Goal: Transaction & Acquisition: Purchase product/service

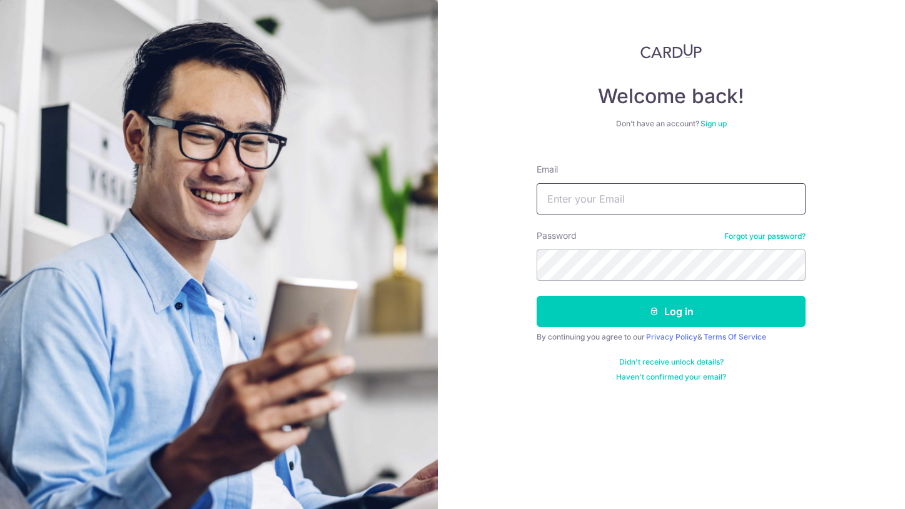
type input "ameliakhoohuishan@gmail.com"
click at [671, 311] on button "Log in" at bounding box center [671, 311] width 269 height 31
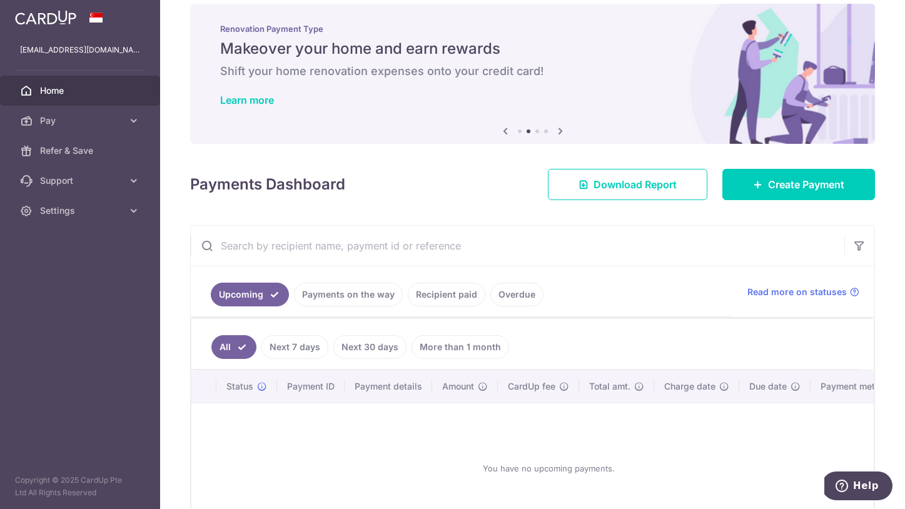
scroll to position [48, 0]
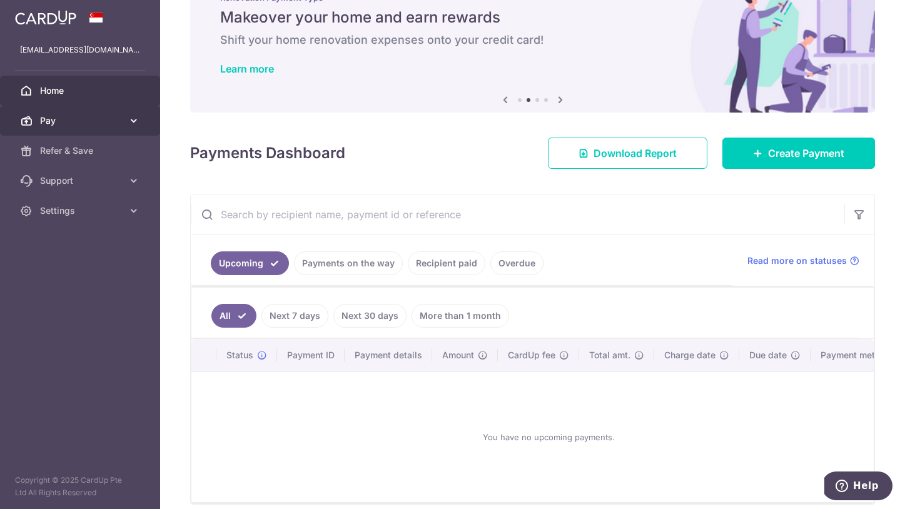
click at [44, 115] on span "Pay" at bounding box center [81, 120] width 83 height 13
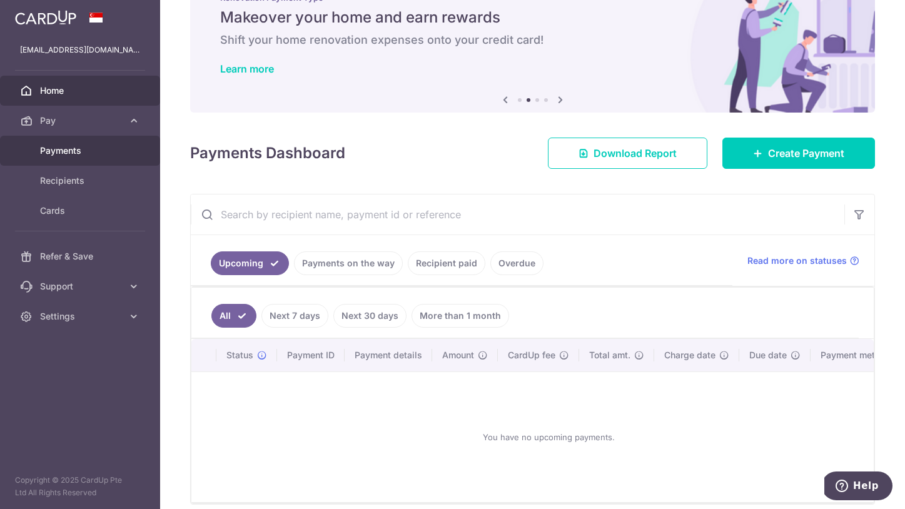
click at [81, 144] on link "Payments" at bounding box center [80, 151] width 160 height 30
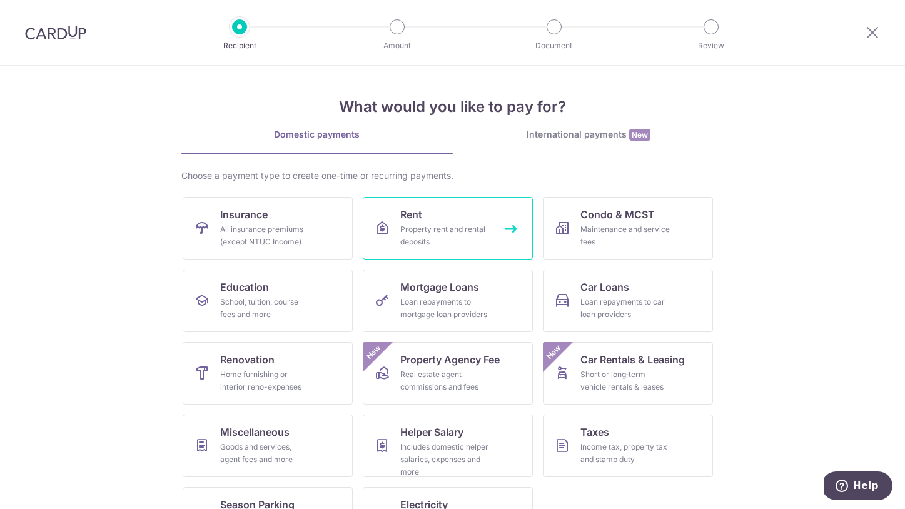
scroll to position [8, 0]
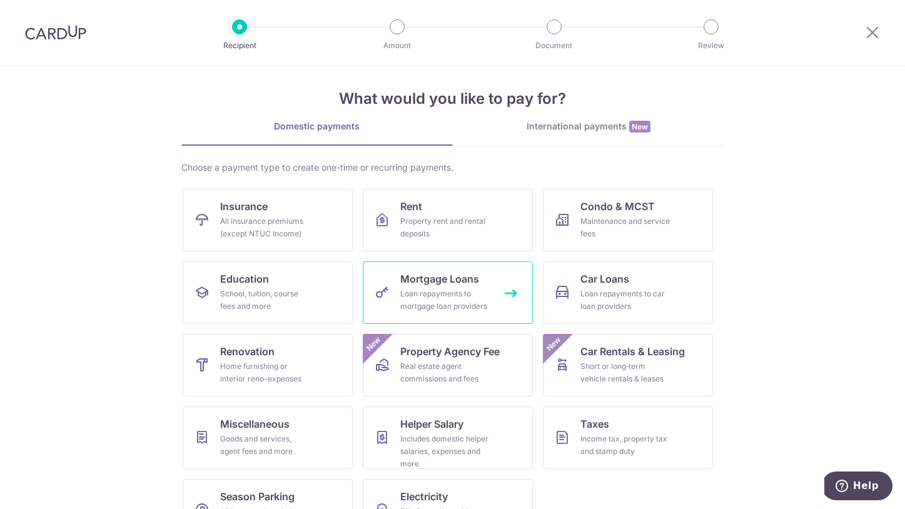
click at [464, 281] on span "Mortgage Loans" at bounding box center [439, 278] width 79 height 15
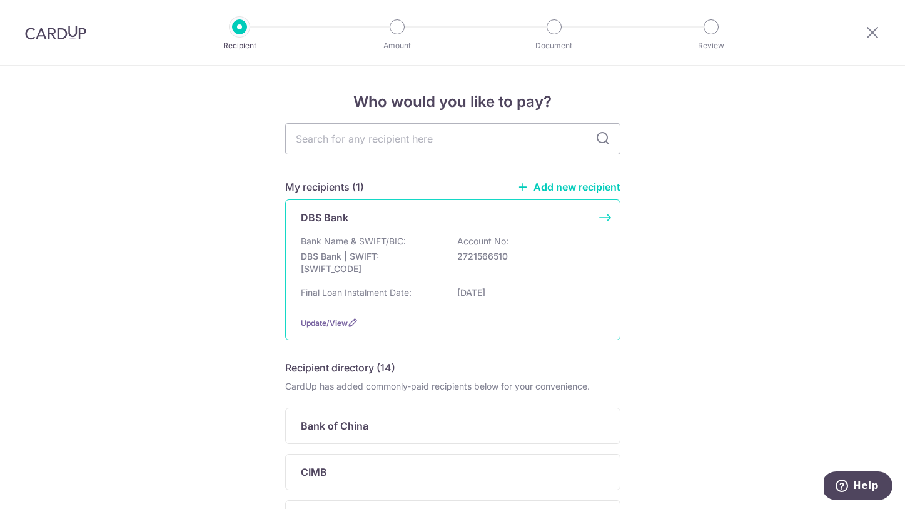
click at [380, 221] on div "DBS Bank" at bounding box center [445, 217] width 289 height 15
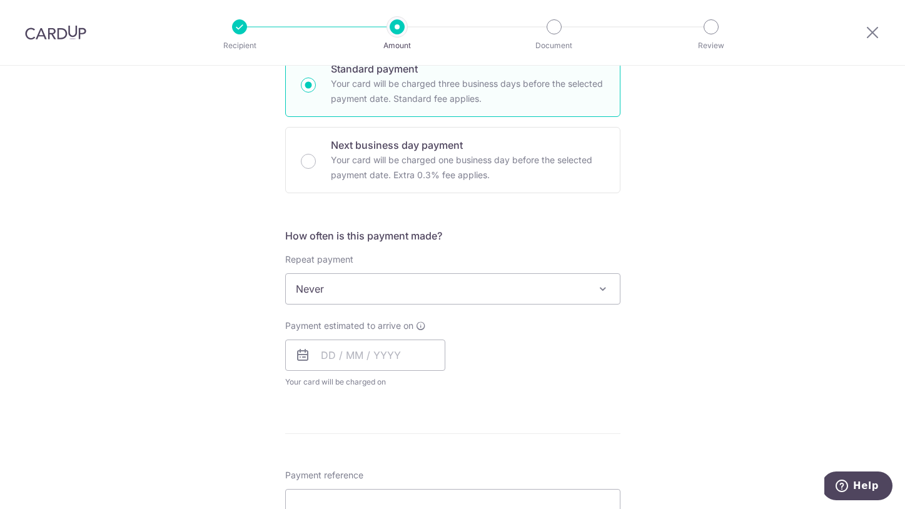
scroll to position [338, 0]
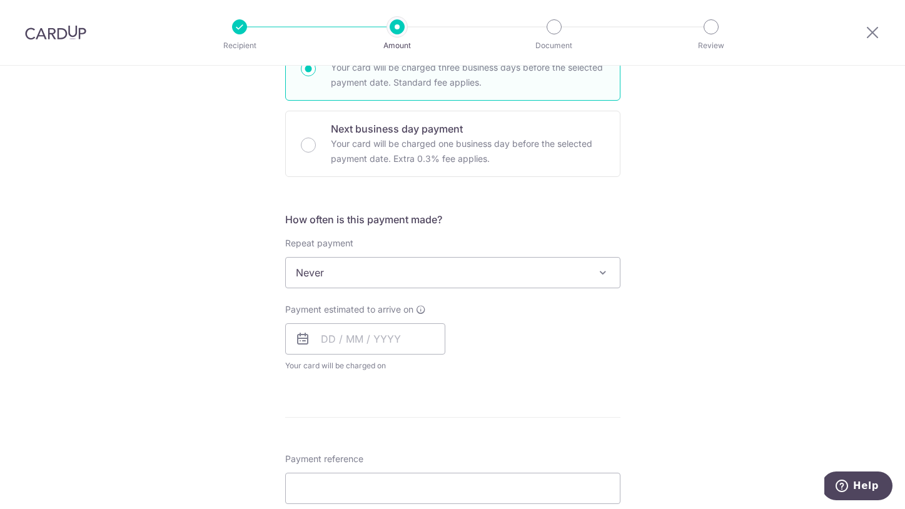
click at [319, 271] on span "Never" at bounding box center [453, 273] width 334 height 30
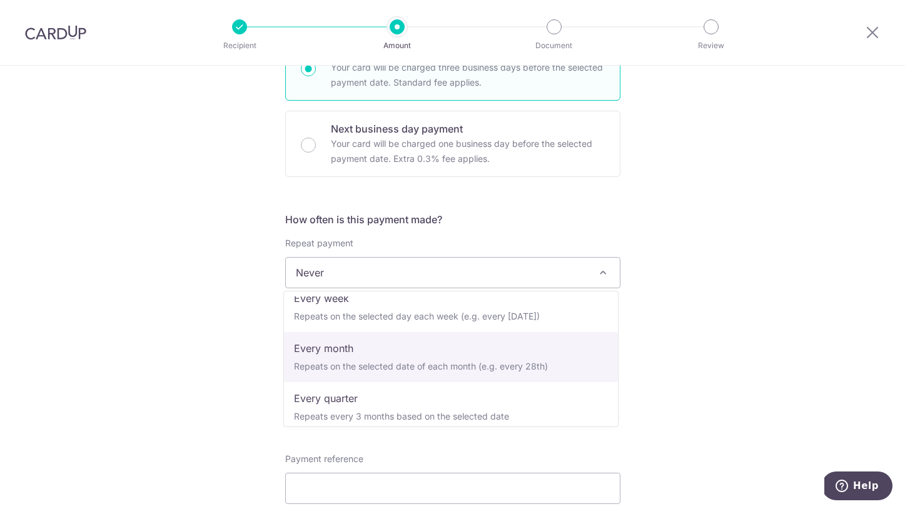
scroll to position [125, 0]
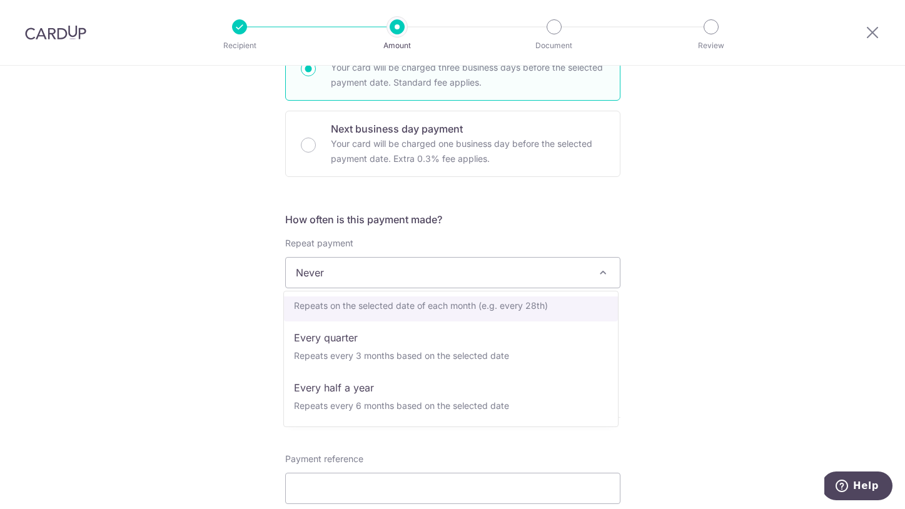
select select "3"
type input "[DATE]"
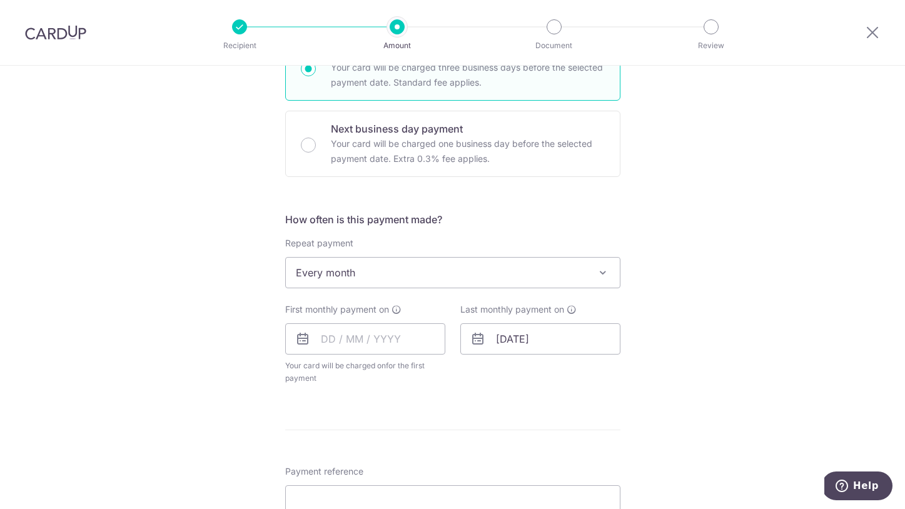
scroll to position [354, 0]
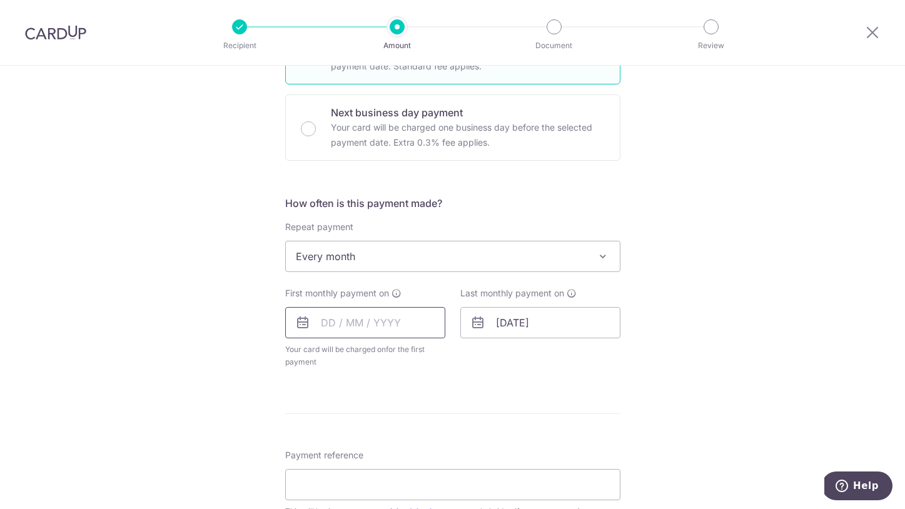
click at [391, 326] on input "text" at bounding box center [365, 322] width 160 height 31
click at [572, 321] on input "[DATE]" at bounding box center [540, 322] width 160 height 31
click at [327, 332] on input "text" at bounding box center [365, 322] width 160 height 31
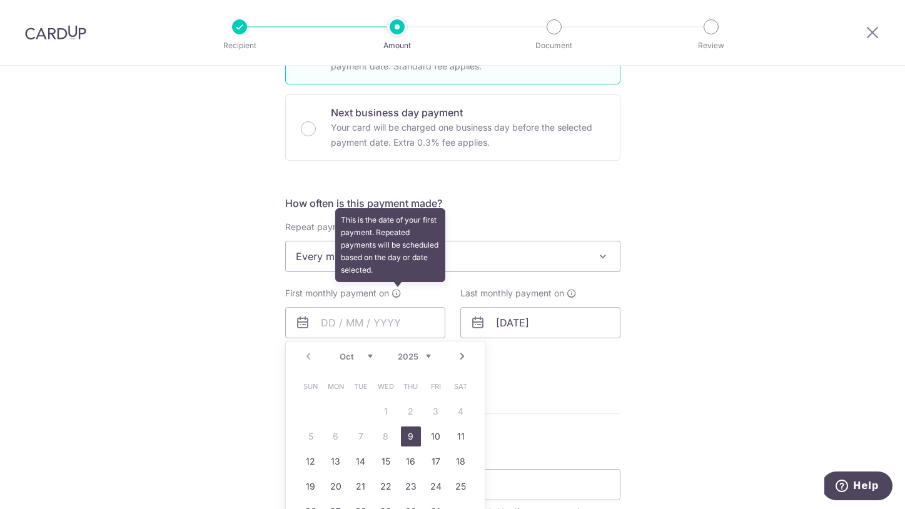
click at [391, 289] on icon at bounding box center [396, 293] width 10 height 10
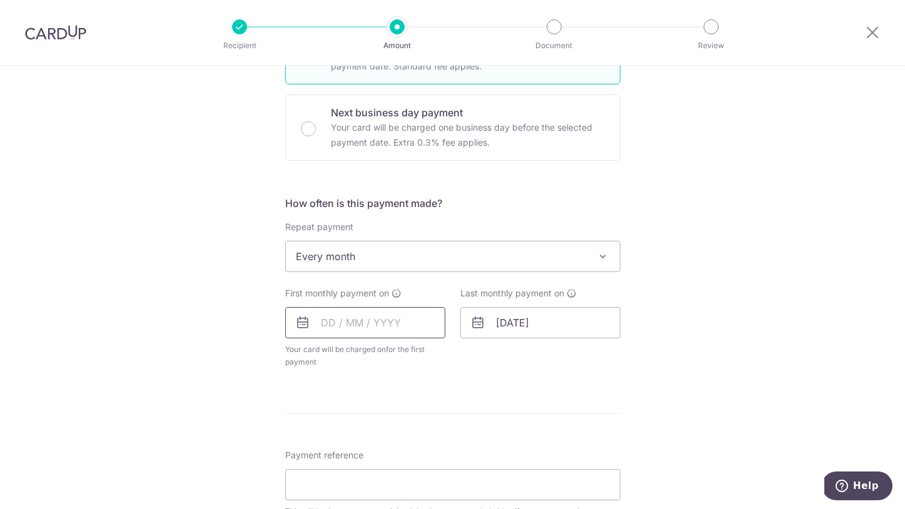
click at [431, 335] on input "text" at bounding box center [365, 322] width 160 height 31
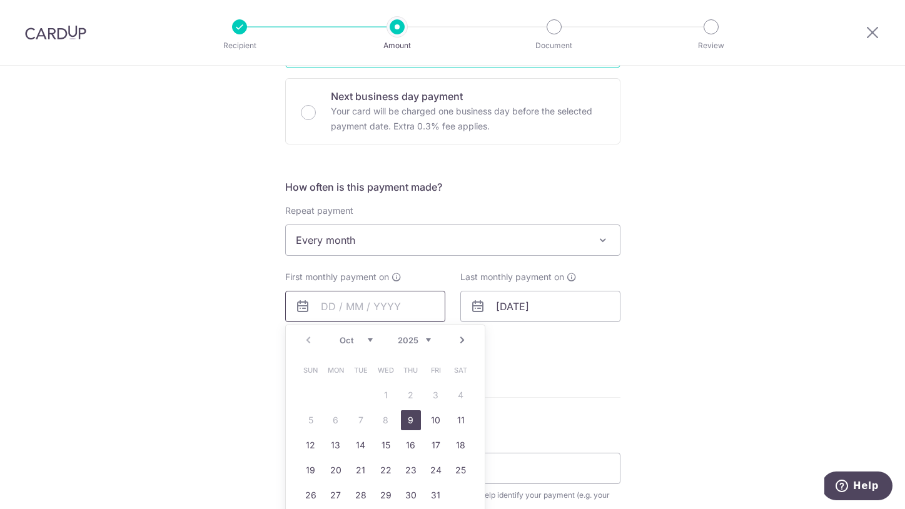
scroll to position [378, 0]
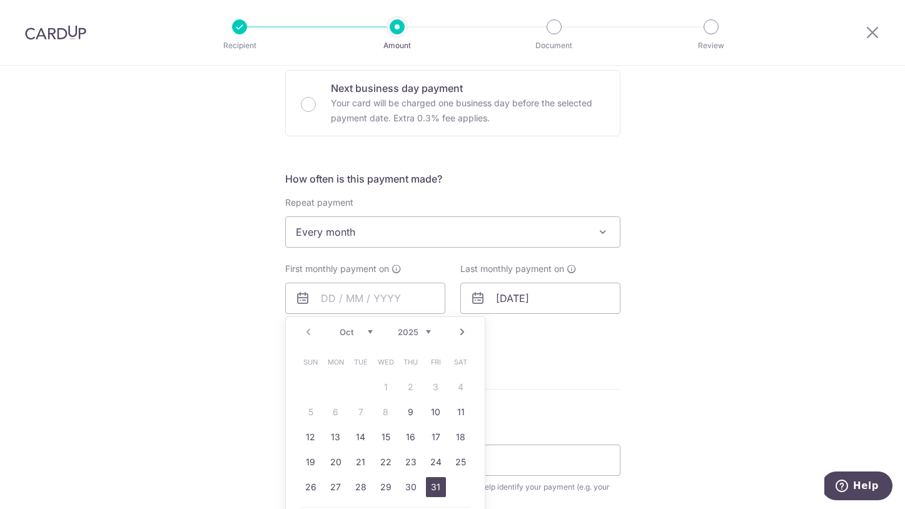
click at [429, 492] on link "31" at bounding box center [436, 487] width 20 height 20
type input "[DATE]"
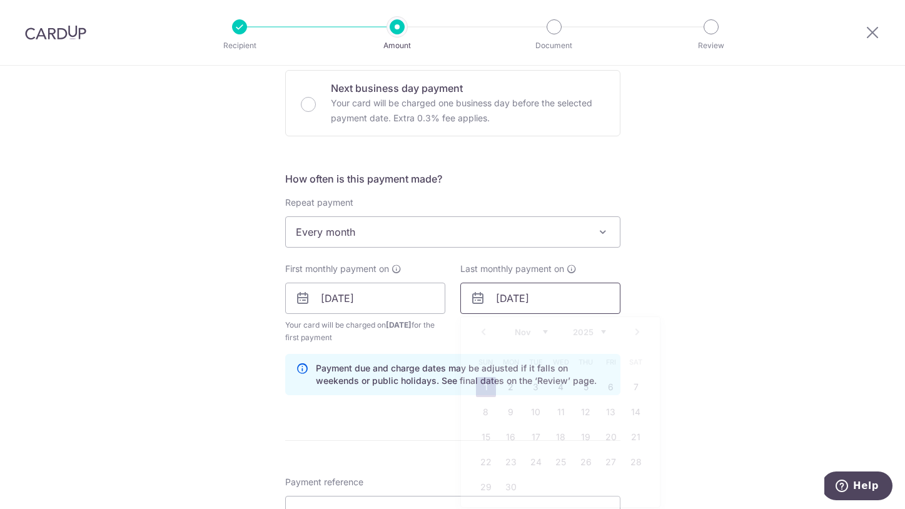
click at [525, 308] on input "[DATE]" at bounding box center [540, 298] width 160 height 31
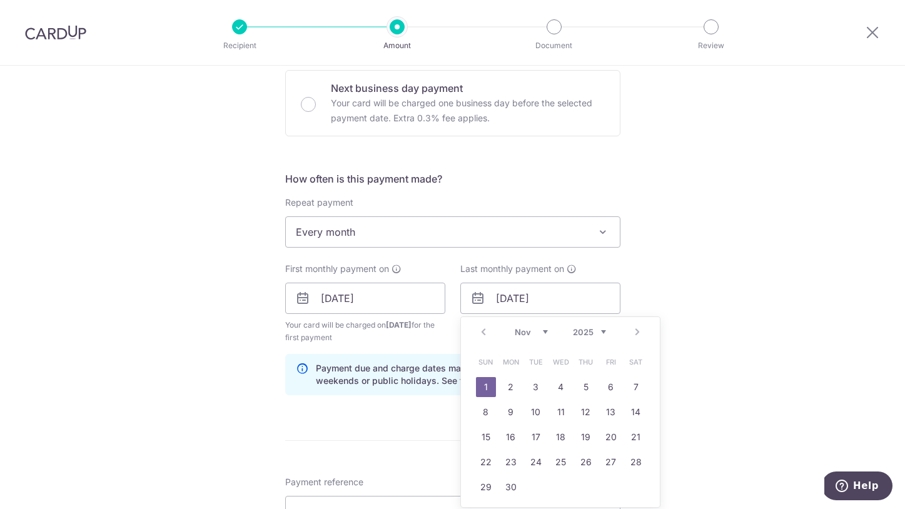
click at [636, 334] on div "Prev Next Jan Feb Mar Apr May Jun [DATE] Aug Sep Oct Nov [DATE] 2026 2027 2028 …" at bounding box center [560, 332] width 199 height 30
drag, startPoint x: 565, startPoint y: 331, endPoint x: 583, endPoint y: 335, distance: 18.0
click at [568, 331] on div "Jan Feb Mar Apr May Jun [DATE] Aug Sep Oct Nov [DATE] 2026 2027 2028 2029 2030 …" at bounding box center [560, 332] width 91 height 11
click at [633, 487] on link "31" at bounding box center [636, 487] width 20 height 20
type input "[DATE]"
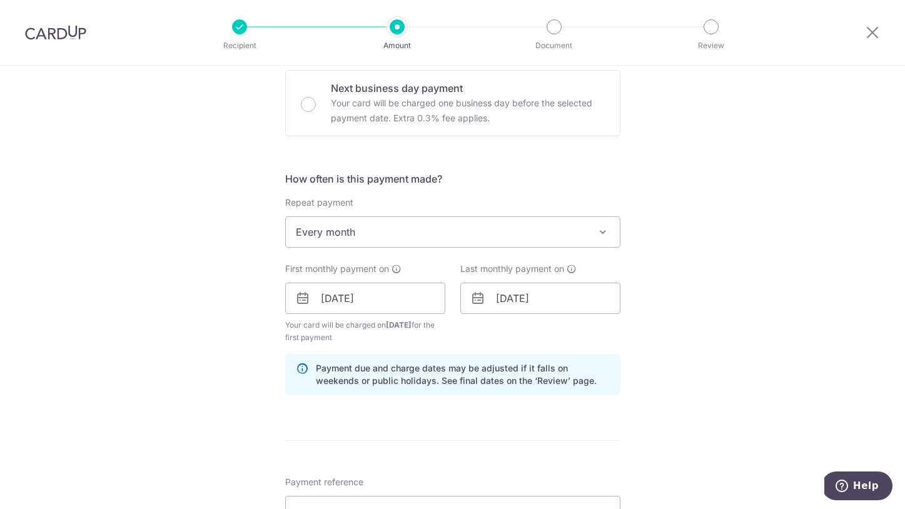
click at [711, 401] on div "Tell us more about your payment Enter payment amount SGD Select Card Select opt…" at bounding box center [452, 284] width 905 height 1195
click at [380, 235] on span "Every month" at bounding box center [453, 232] width 334 height 30
click at [193, 242] on div "Tell us more about your payment Enter payment amount SGD Select Card Select opt…" at bounding box center [452, 284] width 905 height 1195
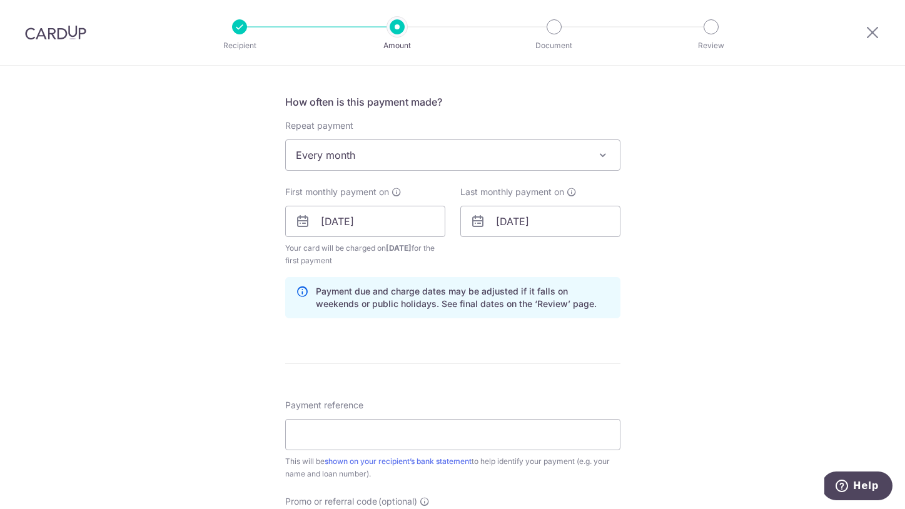
scroll to position [507, 0]
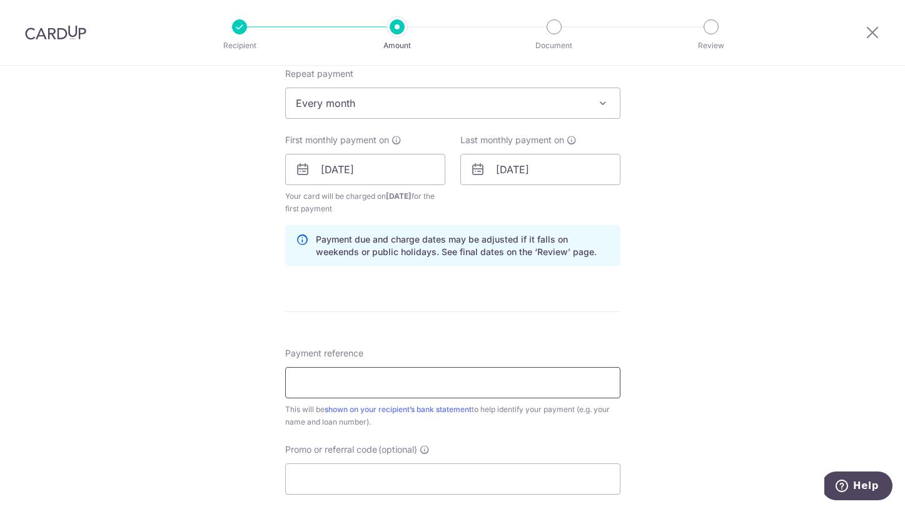
click at [425, 385] on input "Payment reference" at bounding box center [452, 382] width 335 height 31
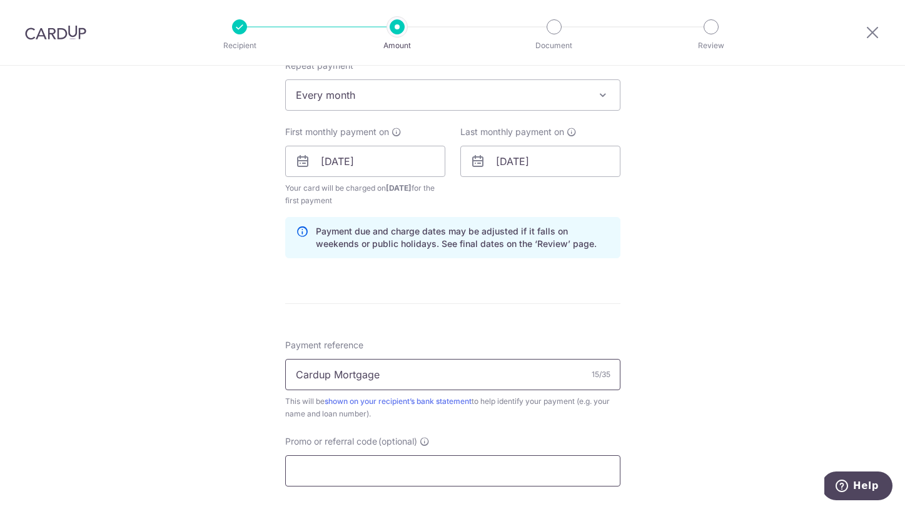
type input "Cardup Mortgage"
click at [436, 465] on input "Promo or referral code (optional)" at bounding box center [452, 470] width 335 height 31
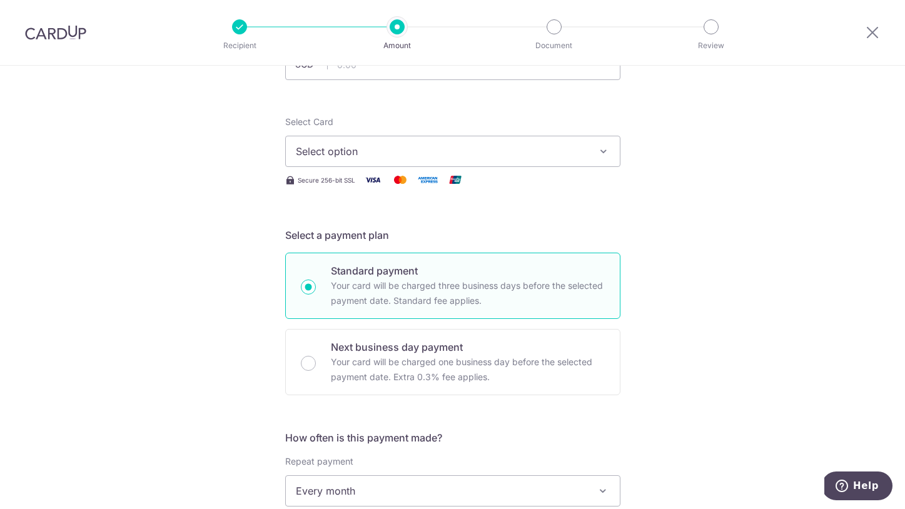
scroll to position [0, 0]
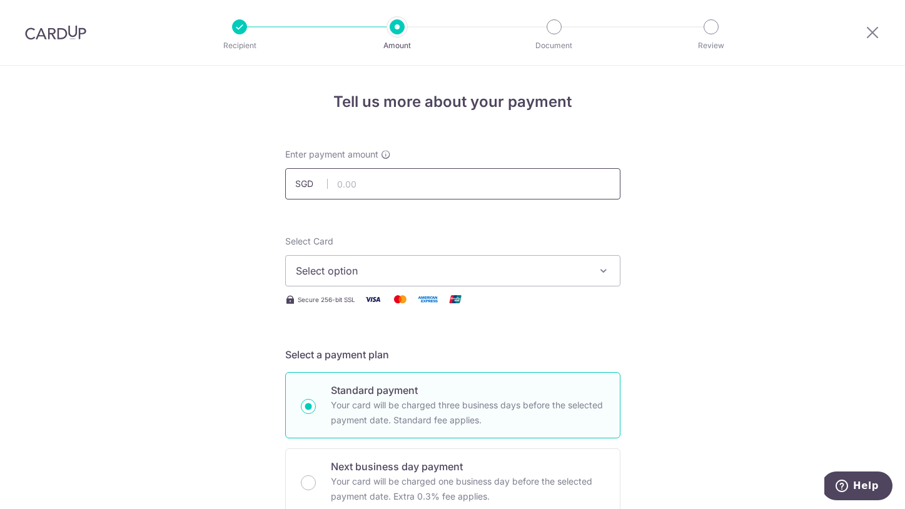
click at [378, 183] on input "text" at bounding box center [452, 183] width 335 height 31
type input "12,367.00"
click at [330, 267] on span "Select option" at bounding box center [441, 270] width 291 height 15
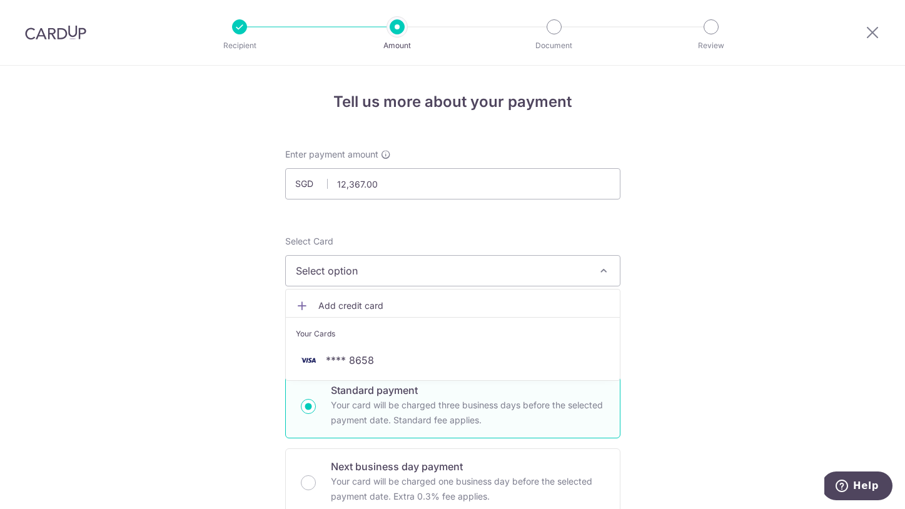
click at [355, 344] on li "Your Cards" at bounding box center [453, 331] width 334 height 28
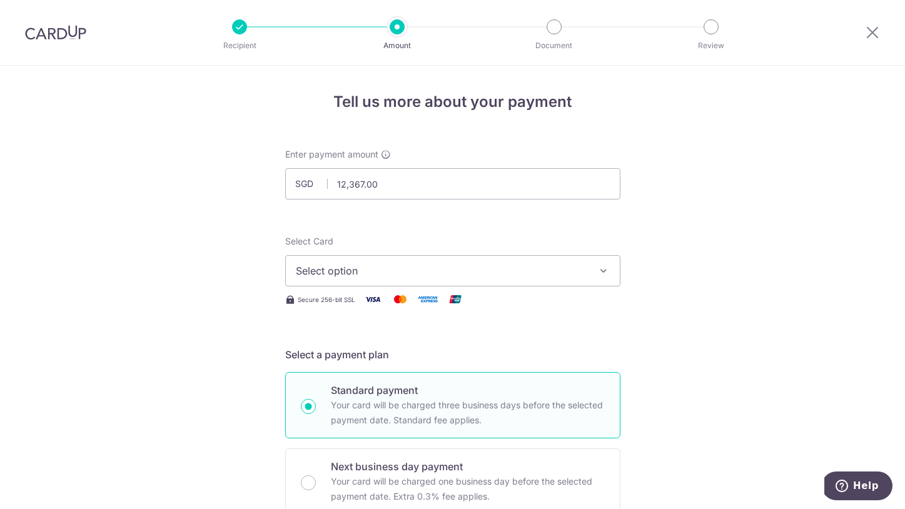
click at [359, 271] on span "Select option" at bounding box center [441, 270] width 291 height 15
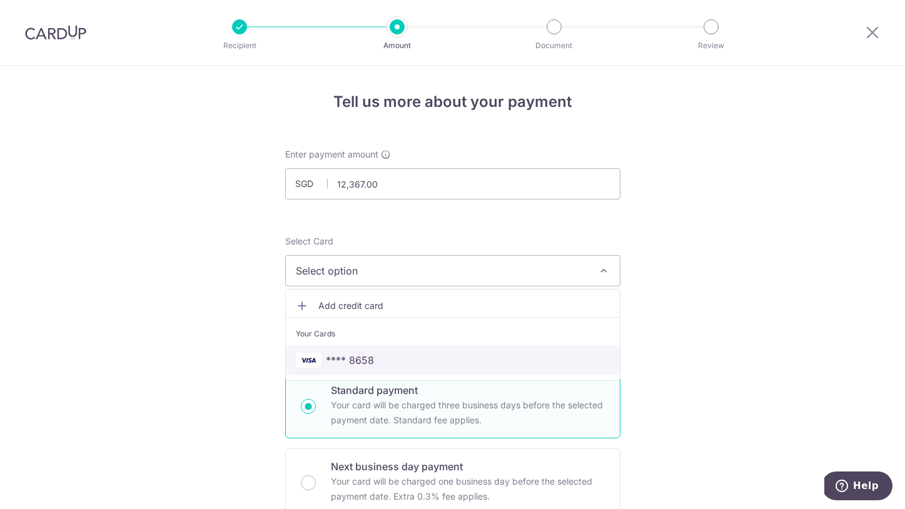
click at [375, 354] on span "**** 8658" at bounding box center [453, 360] width 314 height 15
